Goal: Navigation & Orientation: Find specific page/section

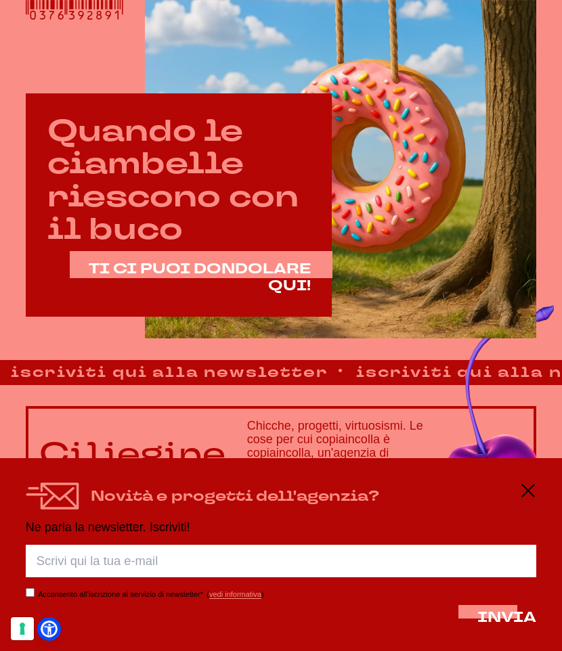
scroll to position [258, 0]
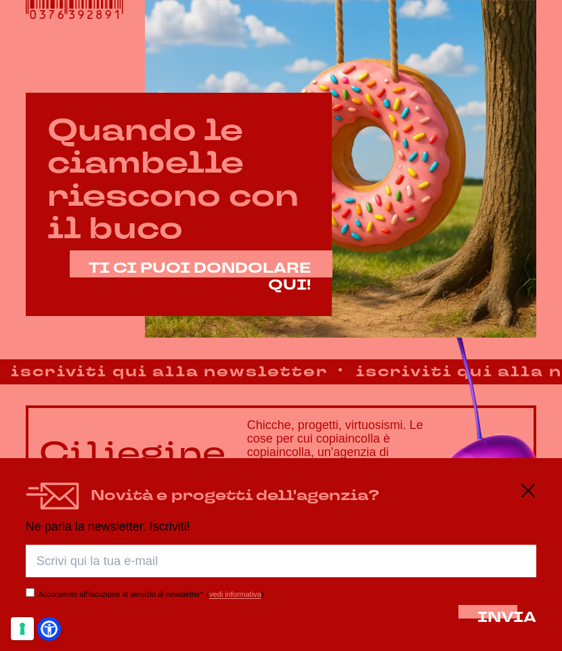
click at [525, 482] on div "Novità e progetti dell'agenzia? Ne parla la newsletter. Iscriviti! Porca palett…" at bounding box center [281, 554] width 562 height 193
click at [536, 493] on icon at bounding box center [528, 491] width 16 height 16
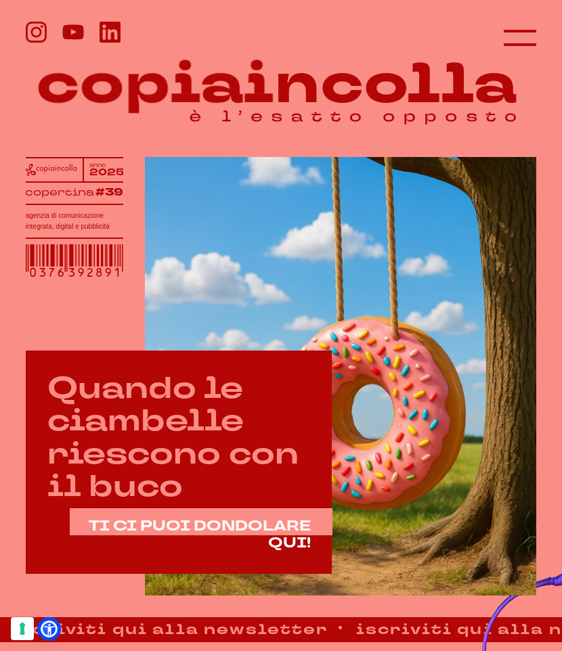
scroll to position [0, 0]
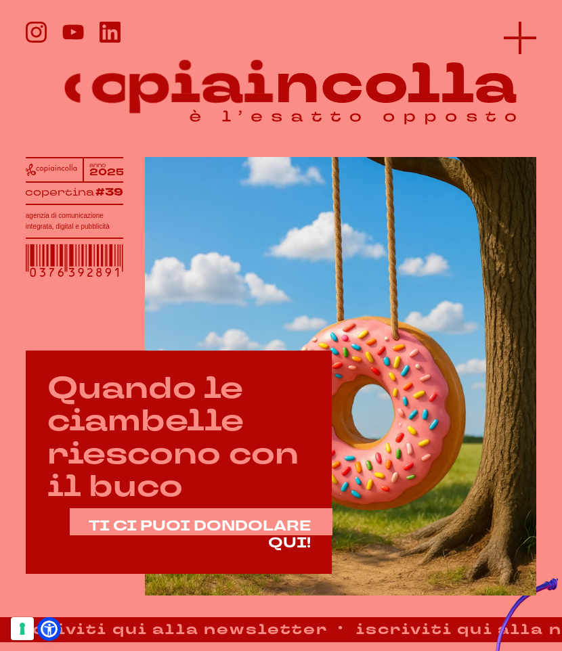
click at [515, 39] on icon at bounding box center [520, 38] width 33 height 33
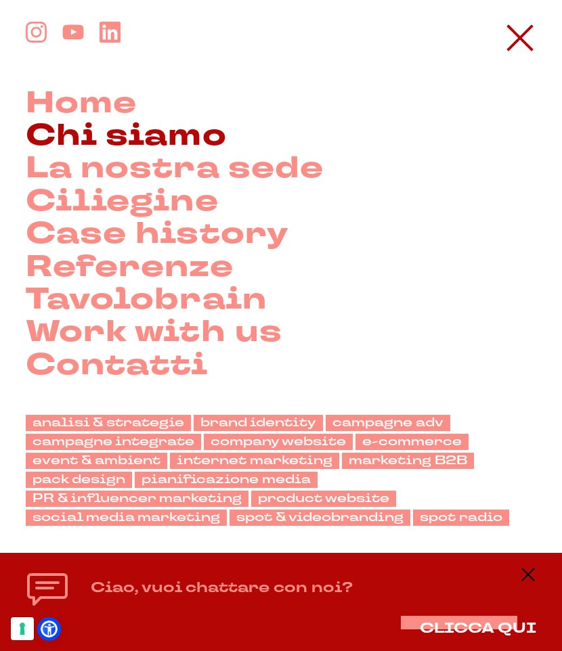
click at [116, 139] on link "Chi siamo" at bounding box center [126, 136] width 201 height 33
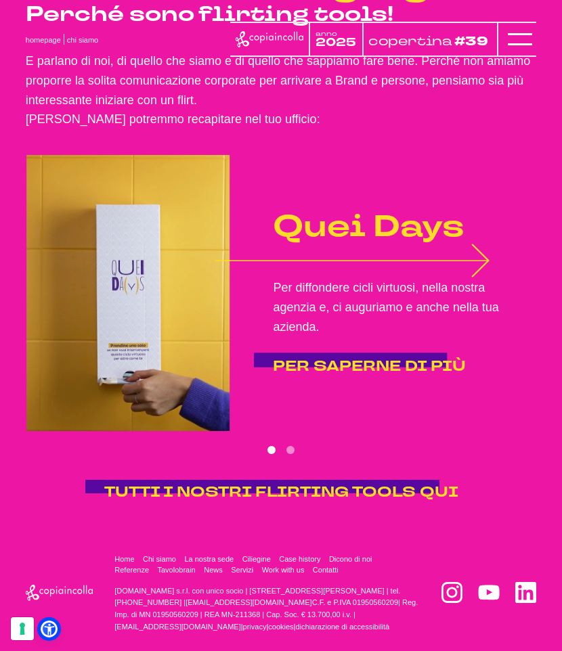
scroll to position [2119, 0]
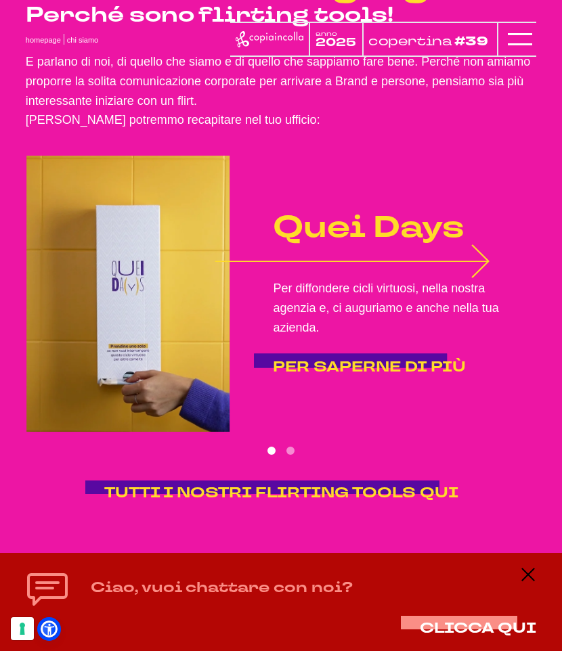
click at [480, 268] on icon "1 of 2" at bounding box center [353, 261] width 276 height 34
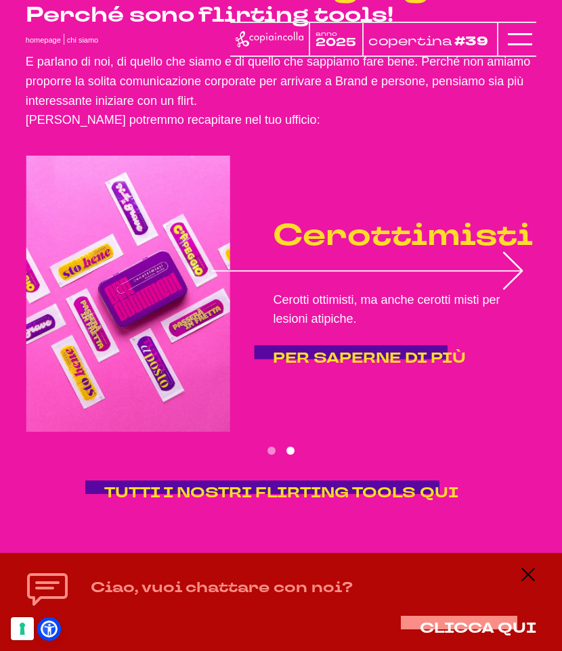
click at [480, 268] on icon "2 of 2" at bounding box center [367, 271] width 312 height 38
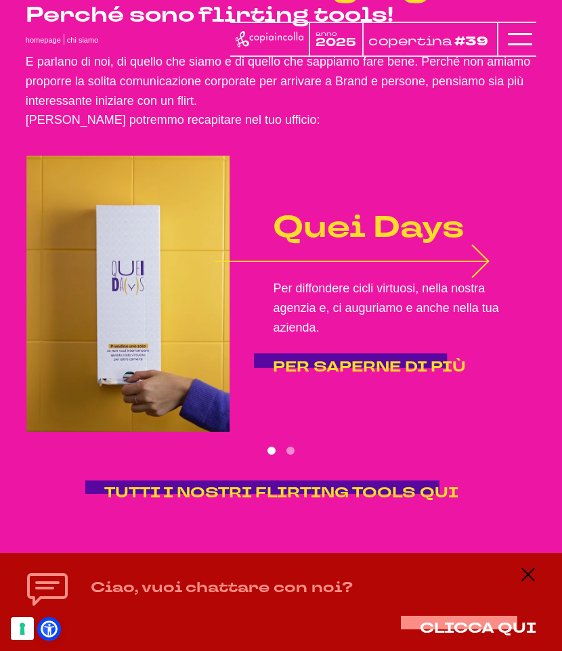
click at [480, 267] on icon "1 of 2" at bounding box center [353, 261] width 276 height 34
